Goal: Transaction & Acquisition: Book appointment/travel/reservation

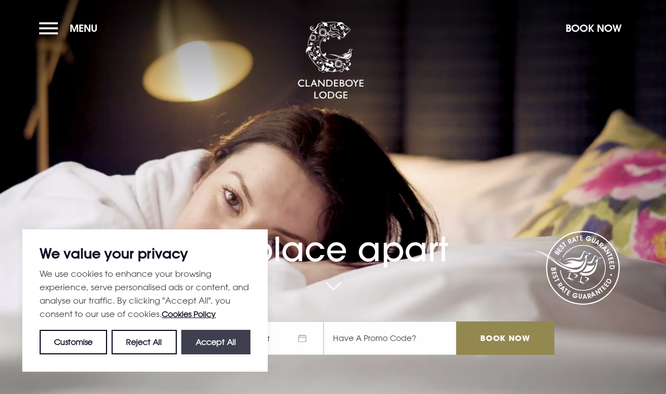
click at [210, 338] on button "Accept All" at bounding box center [215, 342] width 69 height 25
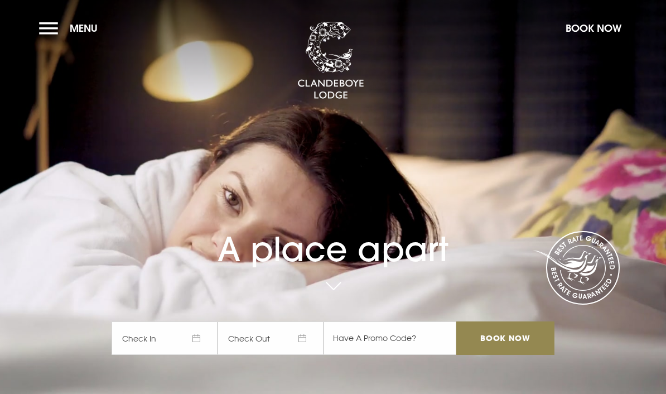
checkbox input "true"
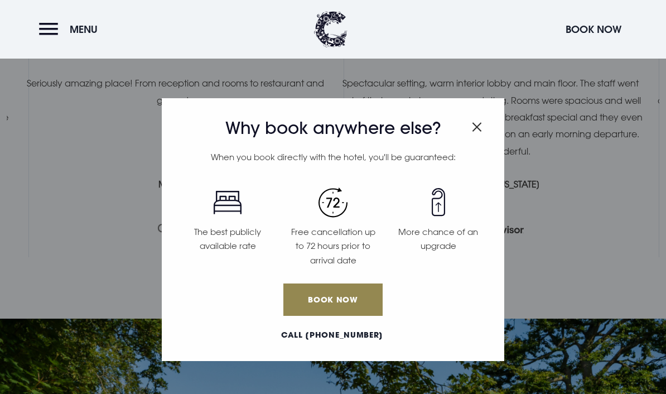
scroll to position [2038, 0]
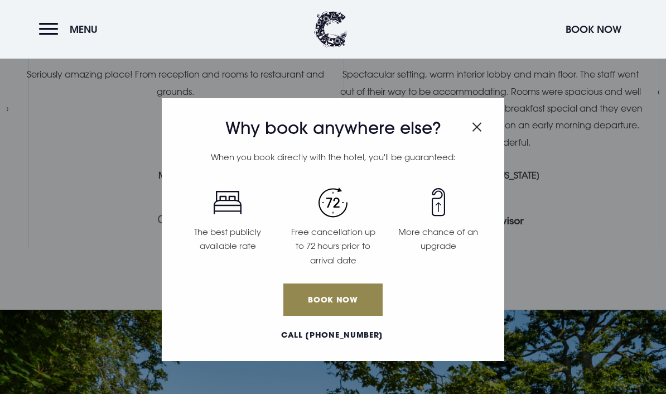
click at [472, 131] on img "Close modal" at bounding box center [477, 126] width 10 height 9
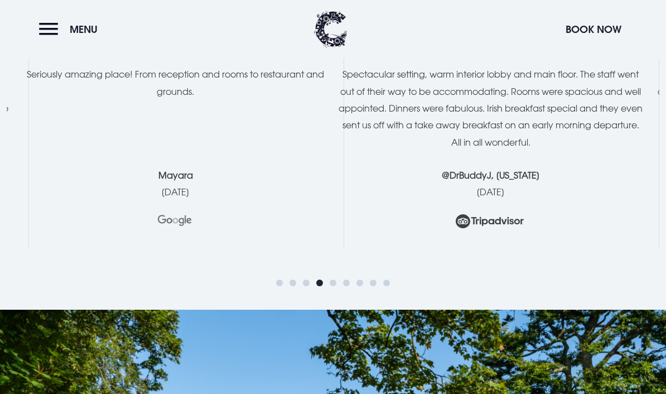
click at [471, 130] on p "Spectacular setting, warm interior lobby and main floor. The staff went out of …" at bounding box center [490, 108] width 304 height 85
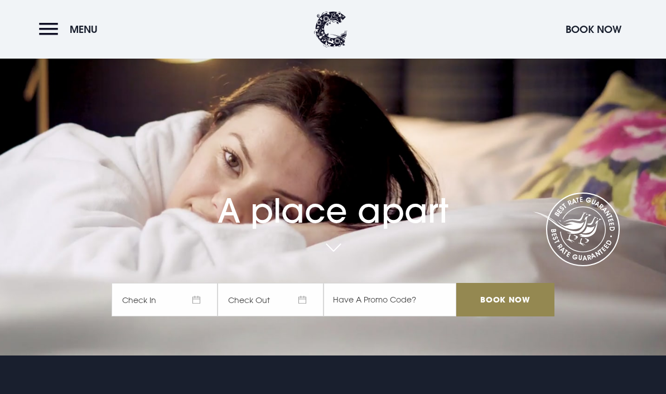
scroll to position [45, 0]
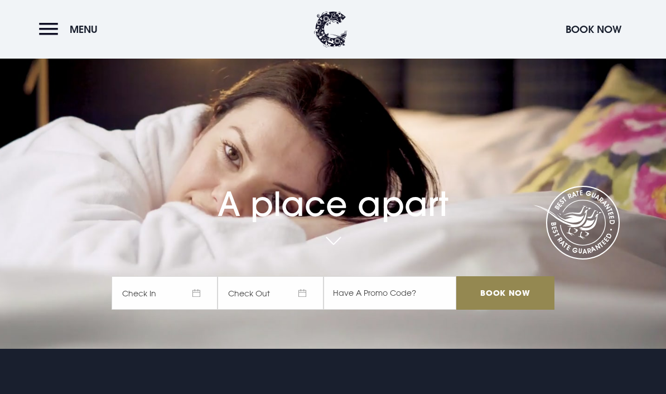
click at [201, 309] on span "Check In" at bounding box center [165, 292] width 106 height 33
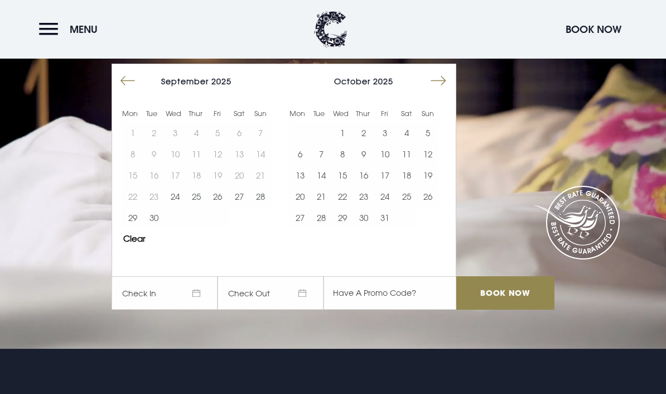
click at [423, 89] on div "[DATE]" at bounding box center [363, 81] width 149 height 16
click at [444, 91] on button "Move forward to switch to the next month." at bounding box center [438, 80] width 21 height 21
click at [443, 91] on button "Move forward to switch to the next month." at bounding box center [438, 80] width 21 height 21
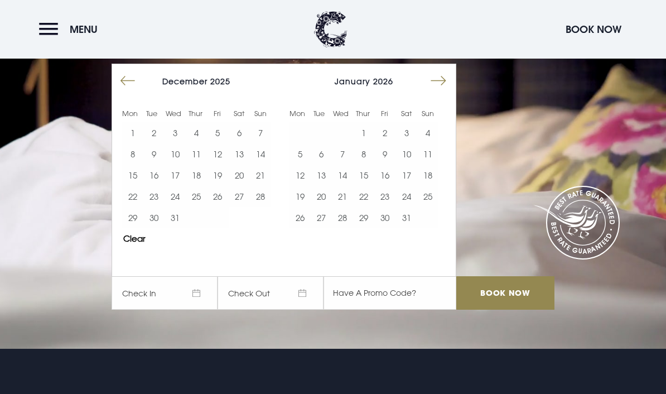
click at [447, 91] on button "Move forward to switch to the next month." at bounding box center [438, 80] width 21 height 21
click at [407, 164] on button "7" at bounding box center [406, 153] width 21 height 21
click at [427, 164] on button "8" at bounding box center [427, 153] width 21 height 21
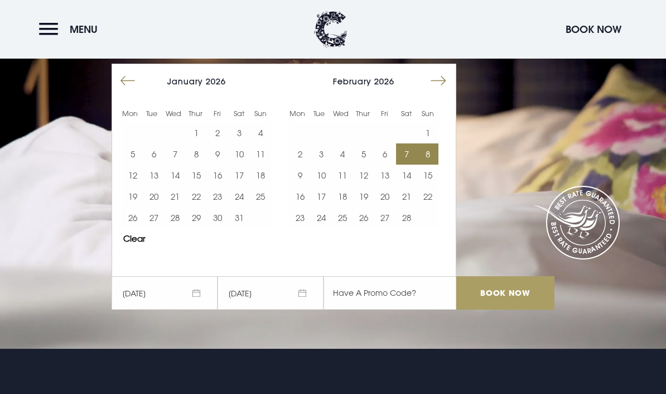
click at [488, 309] on input "Book Now" at bounding box center [505, 292] width 98 height 33
